Goal: Information Seeking & Learning: Learn about a topic

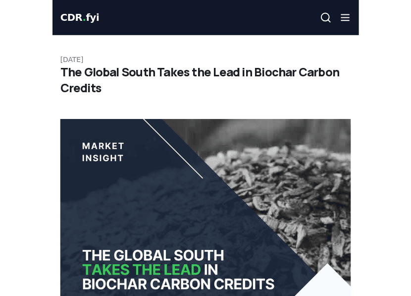
scroll to position [751, 0]
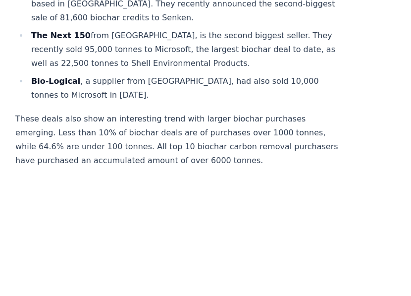
scroll to position [2362, 0]
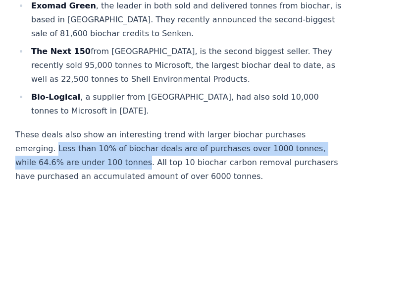
drag, startPoint x: 53, startPoint y: 53, endPoint x: 137, endPoint y: 69, distance: 85.8
click at [137, 128] on p "These deals also show an interesting trend with larger biochar purchases emergi…" at bounding box center [179, 155] width 328 height 55
copy p "Less than 10% of biochar deals are of purchases over 1000 tonnes, while 64.6% a…"
